Goal: Task Accomplishment & Management: Manage account settings

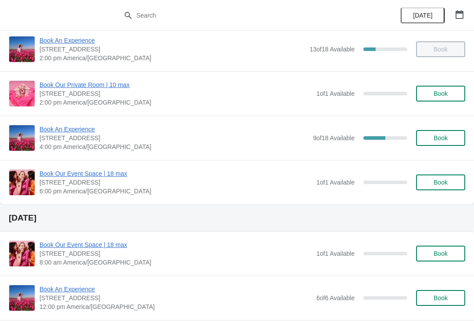
scroll to position [190, 0]
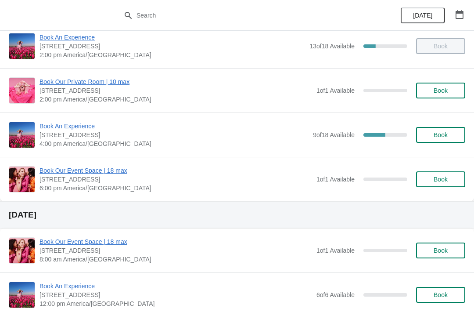
click at [57, 126] on span "Book An Experience" at bounding box center [173, 126] width 269 height 9
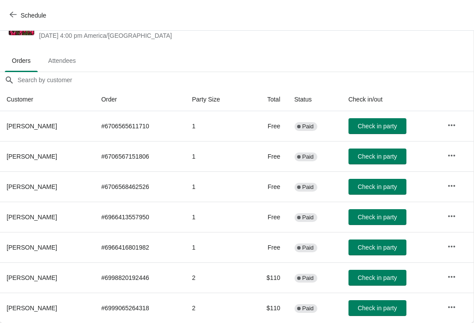
scroll to position [35, 0]
click at [389, 274] on span "Check in party" at bounding box center [377, 277] width 39 height 7
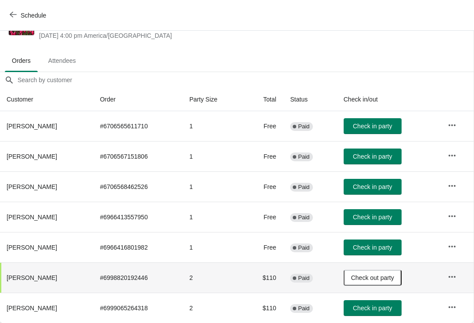
click at [459, 308] on button "button" at bounding box center [452, 307] width 16 height 16
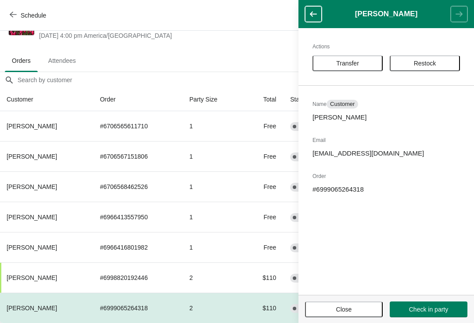
click at [342, 51] on div "Actions Transfer Restock Name Customer [PERSON_NAME] Email [EMAIL_ADDRESS][DOMA…" at bounding box center [386, 161] width 176 height 266
click at [341, 69] on button "Transfer" at bounding box center [347, 63] width 70 height 16
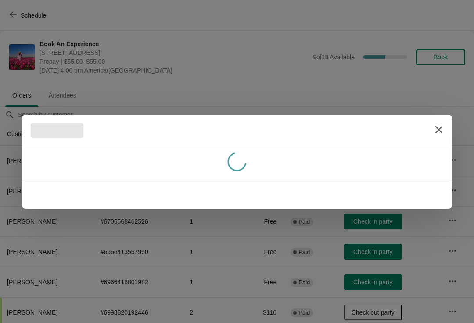
scroll to position [35, 0]
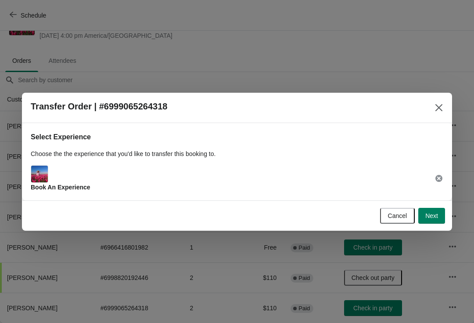
click at [437, 218] on span "Next" at bounding box center [431, 215] width 13 height 7
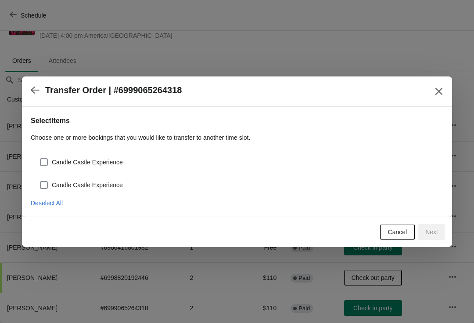
click at [112, 160] on span "Candle Castle Experience" at bounding box center [87, 162] width 71 height 9
click at [40, 158] on input "Candle Castle Experience" at bounding box center [40, 158] width 0 height 0
checkbox input "true"
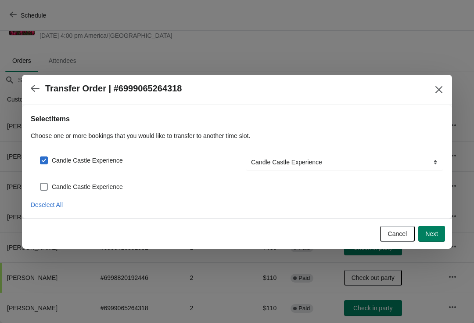
click at [104, 191] on label "Candle Castle Experience" at bounding box center [80, 186] width 83 height 12
click at [40, 183] on input "Candle Castle Experience" at bounding box center [40, 183] width 0 height 0
checkbox input "true"
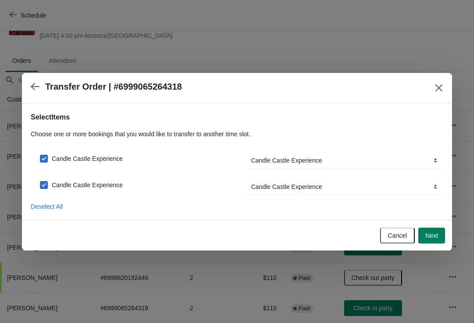
click at [432, 238] on span "Next" at bounding box center [431, 235] width 13 height 7
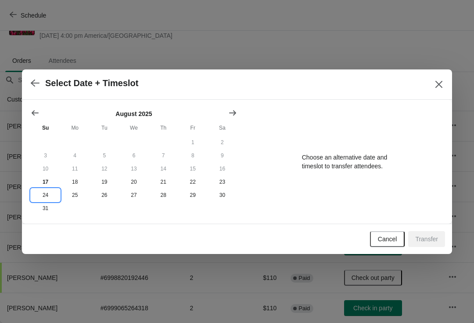
click at [50, 193] on button "24" at bounding box center [45, 194] width 29 height 13
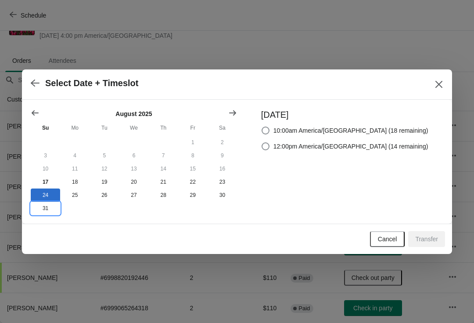
click at [44, 215] on button "31" at bounding box center [45, 207] width 29 height 13
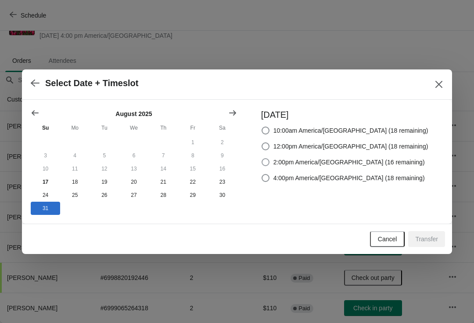
click at [391, 158] on span "2:00pm America/[GEOGRAPHIC_DATA] (16 remaining)" at bounding box center [348, 162] width 151 height 9
click at [262, 158] on input "2:00pm America/[GEOGRAPHIC_DATA] (16 remaining)" at bounding box center [262, 158] width 0 height 0
radio input "true"
click at [376, 175] on span "4:00pm America/[GEOGRAPHIC_DATA] (18 remaining)" at bounding box center [348, 177] width 151 height 9
click at [262, 174] on input "4:00pm America/[GEOGRAPHIC_DATA] (18 remaining)" at bounding box center [262, 174] width 0 height 0
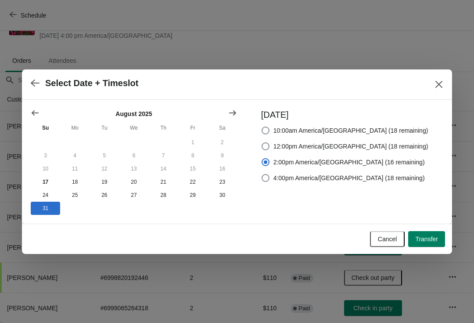
radio input "true"
click at [429, 242] on span "Transfer" at bounding box center [426, 238] width 23 height 7
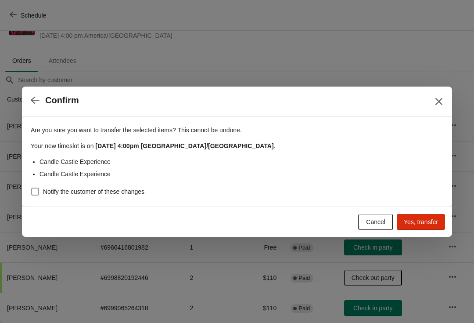
click at [125, 195] on span "Notify the customer of these changes" at bounding box center [93, 191] width 101 height 9
click at [32, 188] on input "Notify the customer of these changes" at bounding box center [31, 187] width 0 height 0
checkbox input "true"
click at [427, 221] on span "Yes, transfer" at bounding box center [421, 221] width 34 height 7
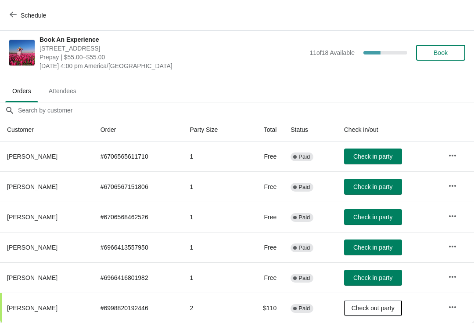
scroll to position [4, 0]
click at [387, 251] on span "Check in party" at bounding box center [372, 247] width 39 height 7
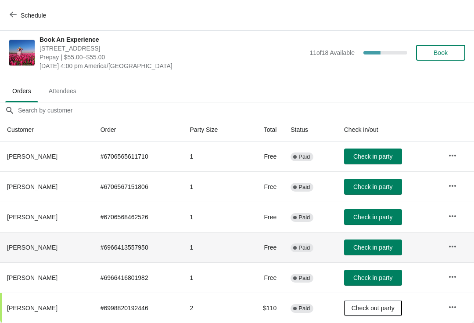
click at [387, 272] on button "Check in party" at bounding box center [373, 277] width 58 height 16
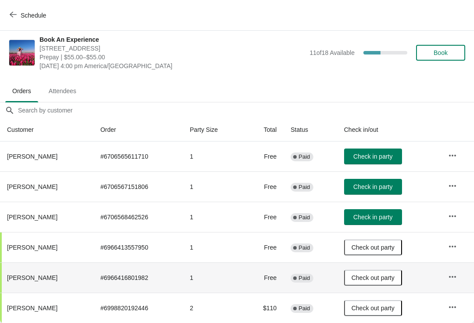
click at [383, 212] on button "Check in party" at bounding box center [373, 217] width 58 height 16
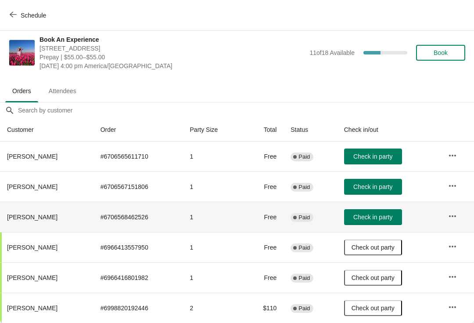
click at [399, 186] on button "Check in party" at bounding box center [373, 187] width 58 height 16
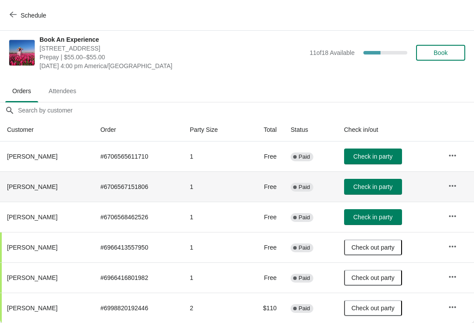
click at [382, 154] on span "Check in party" at bounding box center [372, 156] width 39 height 7
